Goal: Find contact information: Find contact information

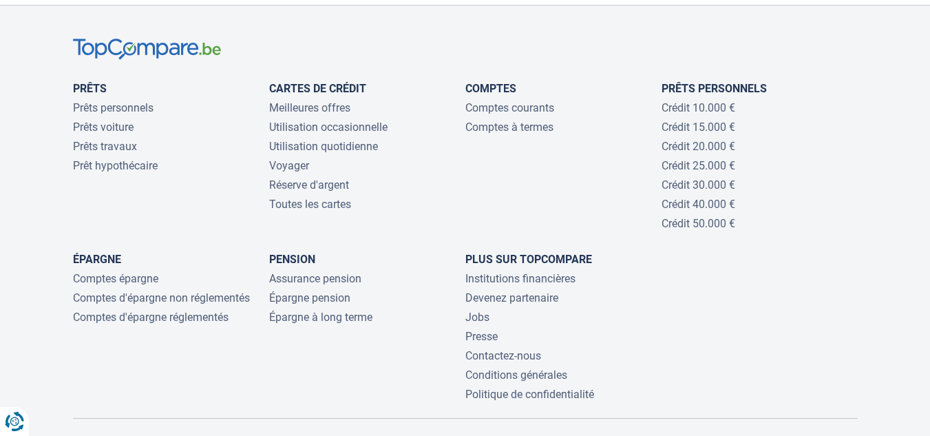
scroll to position [3058, 0]
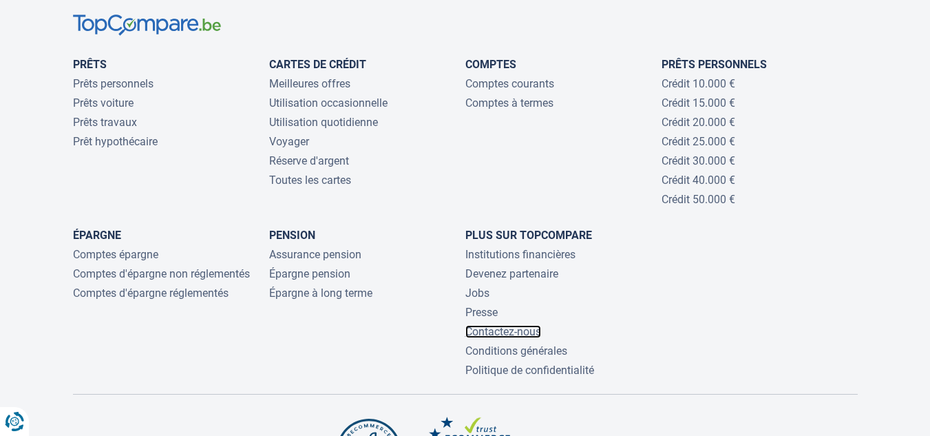
click at [508, 325] on link "Contactez-nous" at bounding box center [503, 331] width 76 height 13
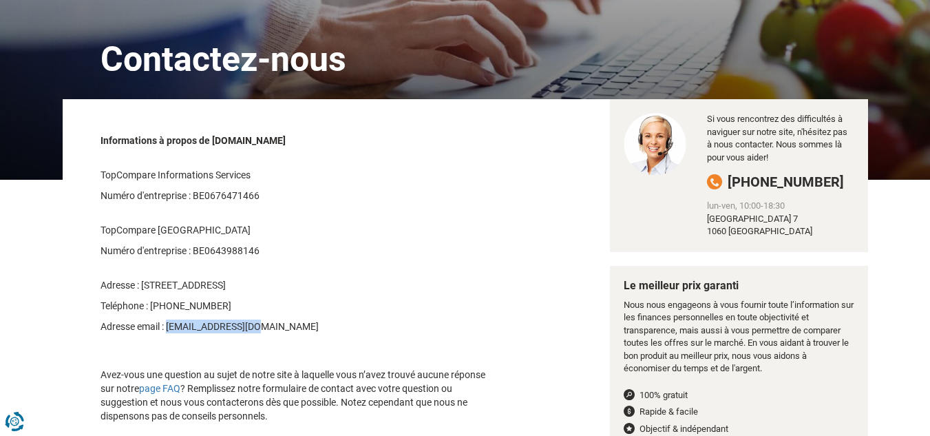
drag, startPoint x: 240, startPoint y: 323, endPoint x: 167, endPoint y: 324, distance: 72.9
click at [167, 324] on p "Adresse email : info@topcompare.be" at bounding box center [299, 326] width 398 height 14
copy p "info@topcompare.be"
drag, startPoint x: 212, startPoint y: 137, endPoint x: 264, endPoint y: 142, distance: 52.5
click at [264, 142] on strong "Informations à propos de TopCompare.be" at bounding box center [192, 140] width 185 height 11
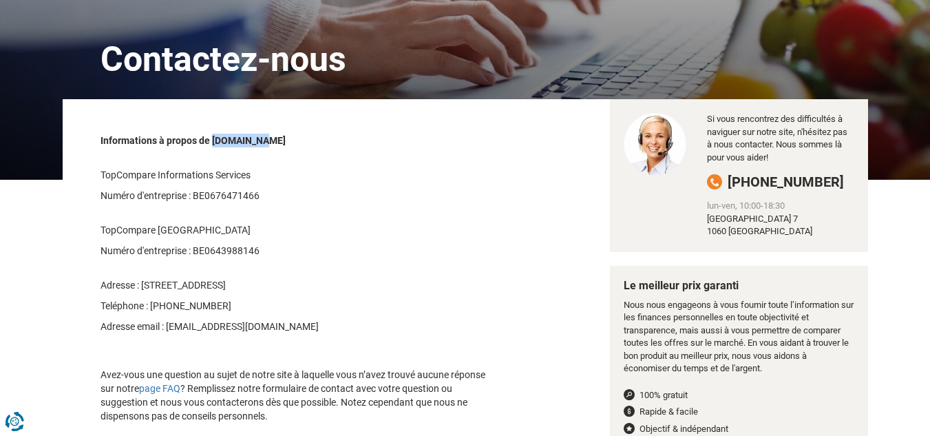
copy strong "TopCompare"
drag, startPoint x: 264, startPoint y: 328, endPoint x: 168, endPoint y: 325, distance: 95.7
click at [168, 325] on p "Adresse email : info@topcompare.be" at bounding box center [299, 326] width 398 height 14
copy p "info@topcompare.be"
